Goal: Information Seeking & Learning: Find specific fact

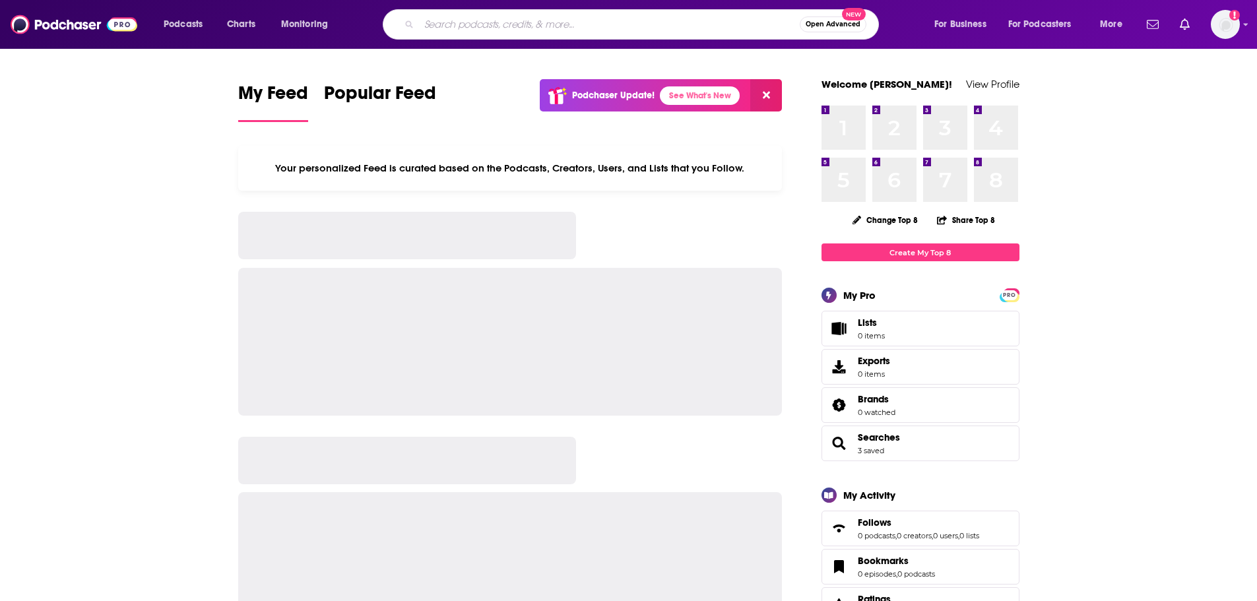
click at [552, 23] on input "Search podcasts, credits, & more..." at bounding box center [609, 24] width 381 height 21
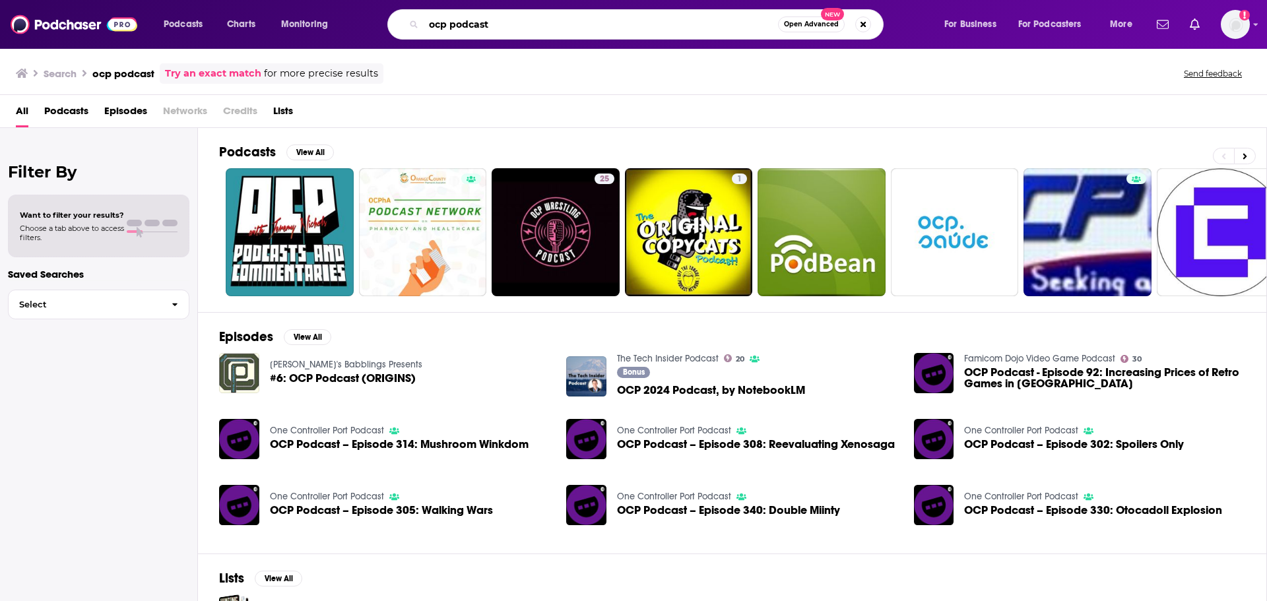
click at [435, 22] on input "ocp podcast" at bounding box center [601, 24] width 354 height 21
type input "open compute project podcast"
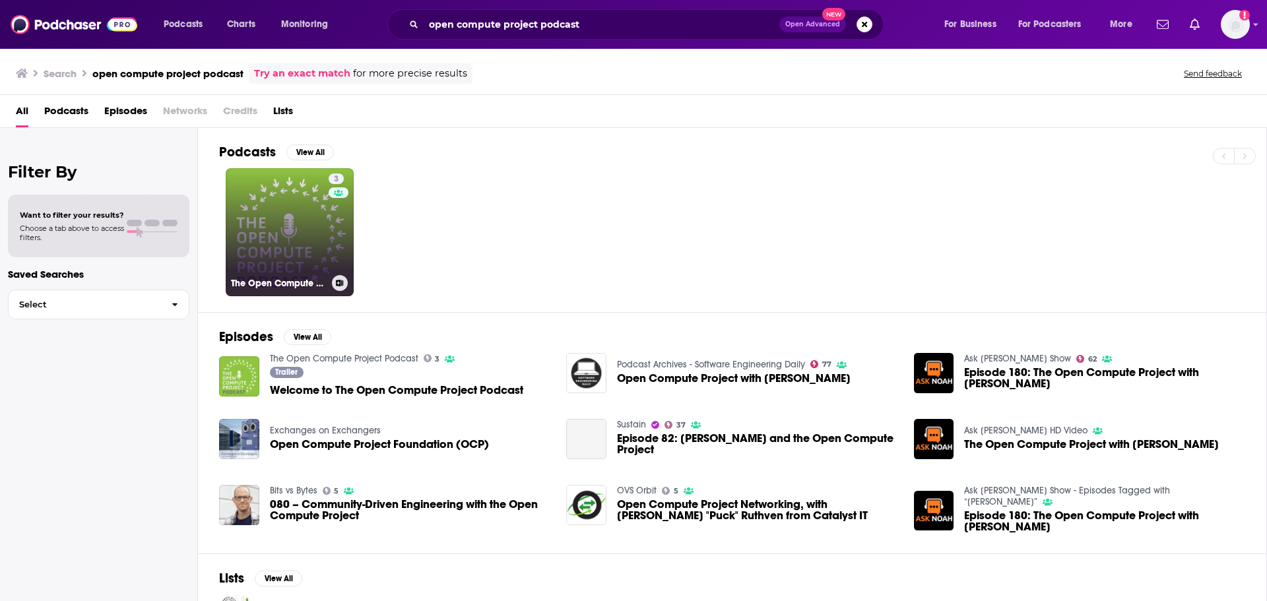
click at [294, 216] on link "3 The Open Compute Project Podcast" at bounding box center [290, 232] width 128 height 128
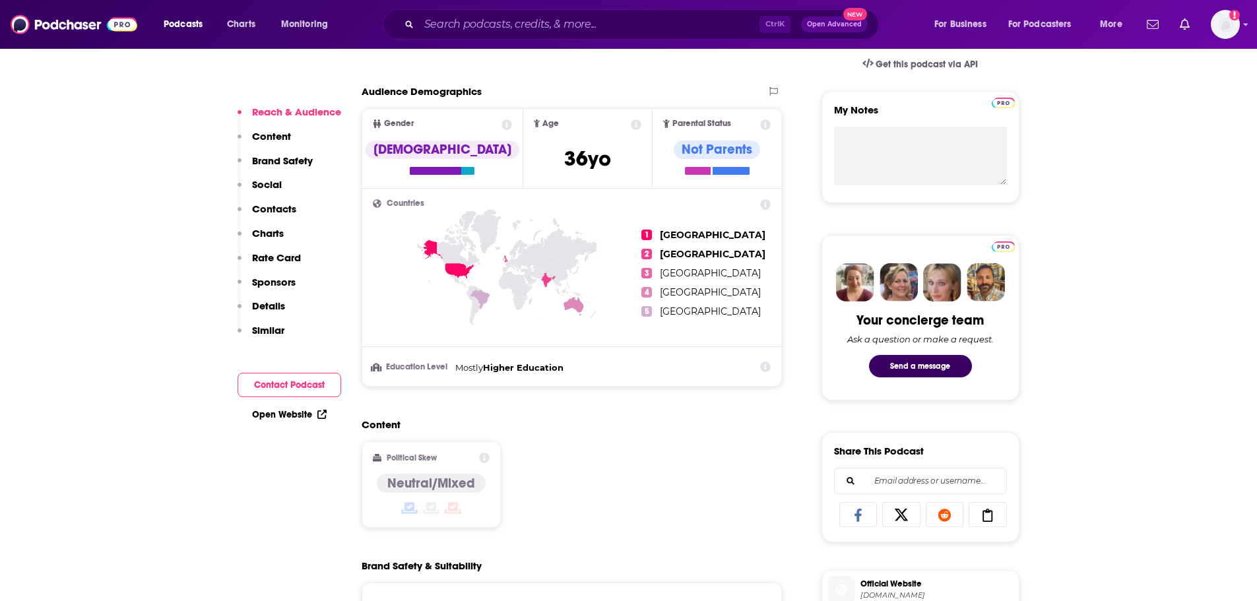
scroll to position [462, 0]
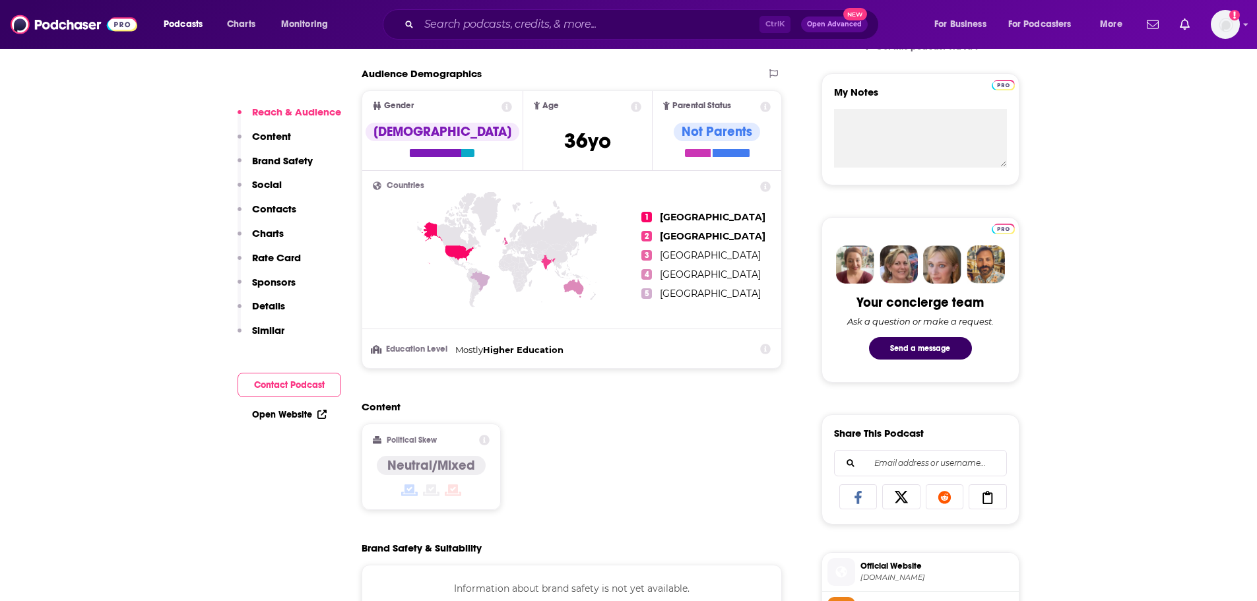
click at [284, 134] on p "Content" at bounding box center [271, 136] width 39 height 13
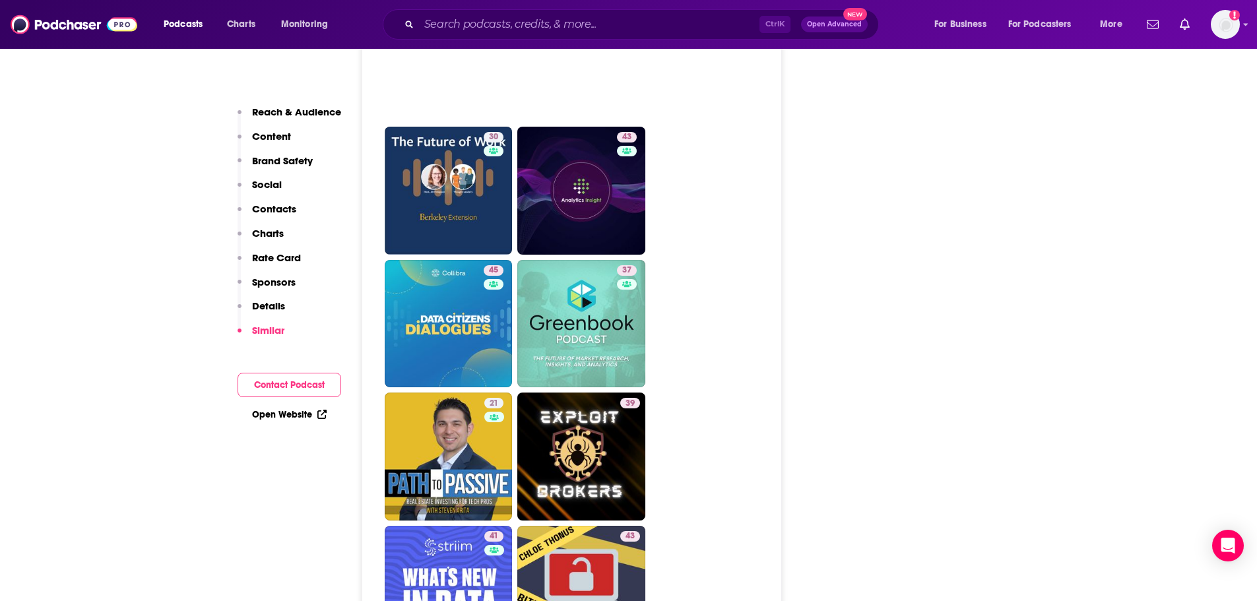
scroll to position [2395, 0]
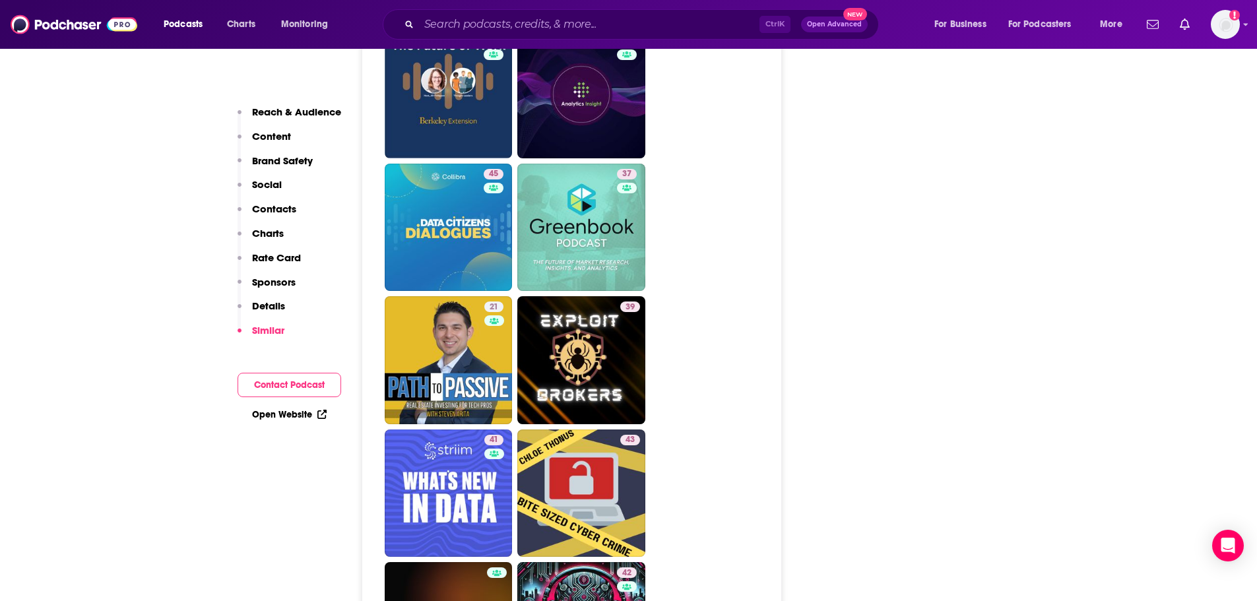
click at [275, 416] on link "Open Website" at bounding box center [289, 414] width 75 height 11
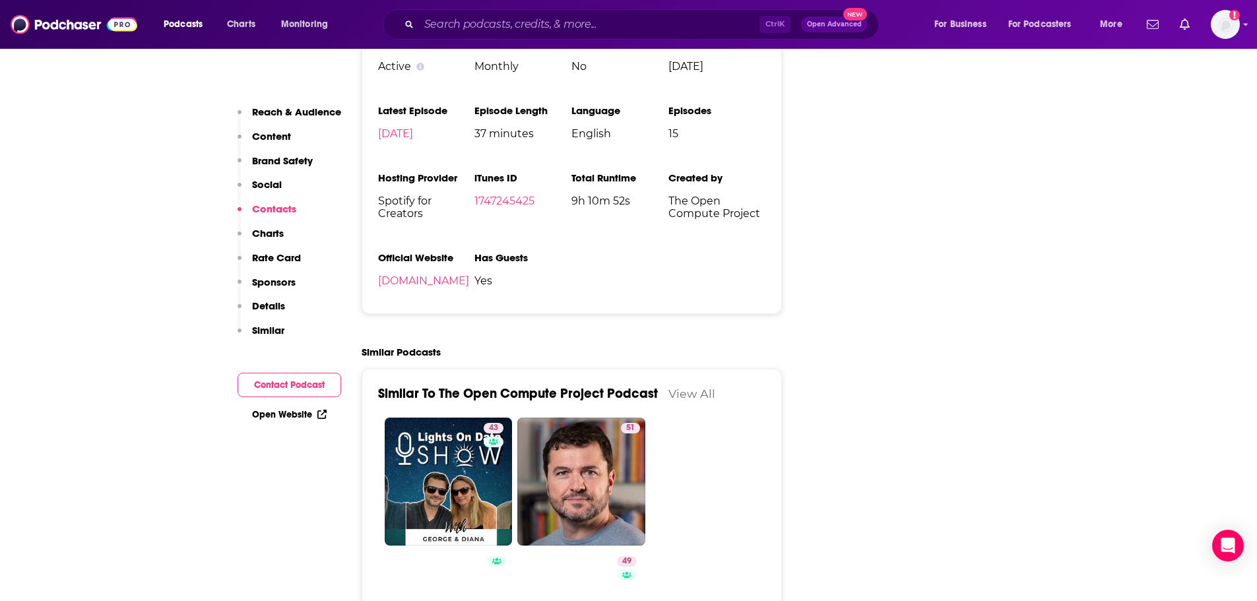
scroll to position [0, 0]
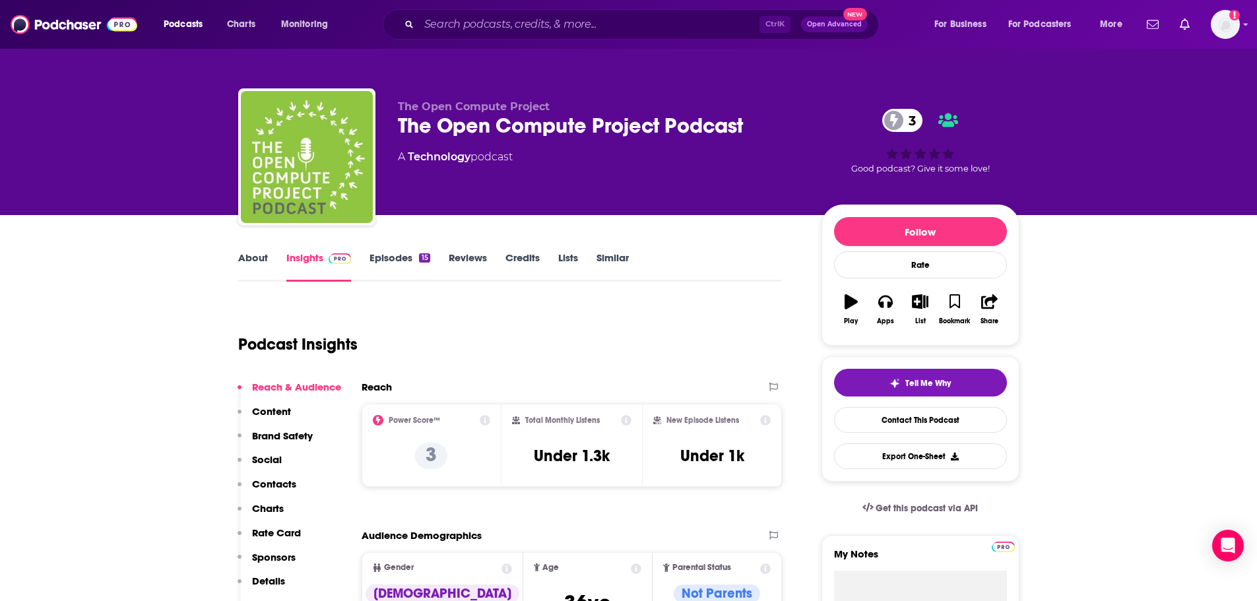
drag, startPoint x: 814, startPoint y: 359, endPoint x: 635, endPoint y: 11, distance: 391.6
drag, startPoint x: 616, startPoint y: 132, endPoint x: 756, endPoint y: 126, distance: 140.0
click at [756, 126] on div "The Open Compute Project Podcast 3" at bounding box center [599, 126] width 403 height 26
